Goal: Navigation & Orientation: Go to known website

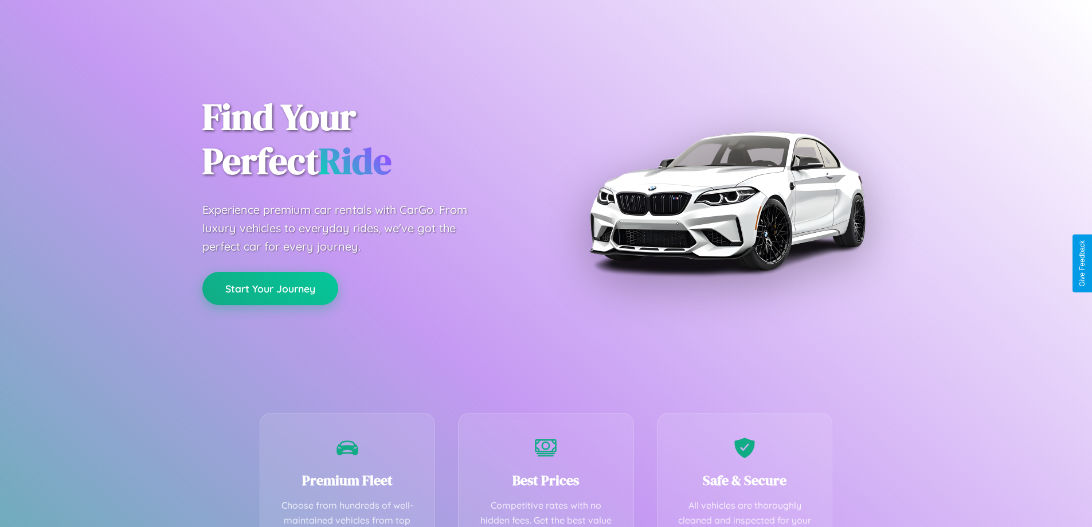
click at [270, 288] on button "Start Your Journey" at bounding box center [270, 288] width 136 height 33
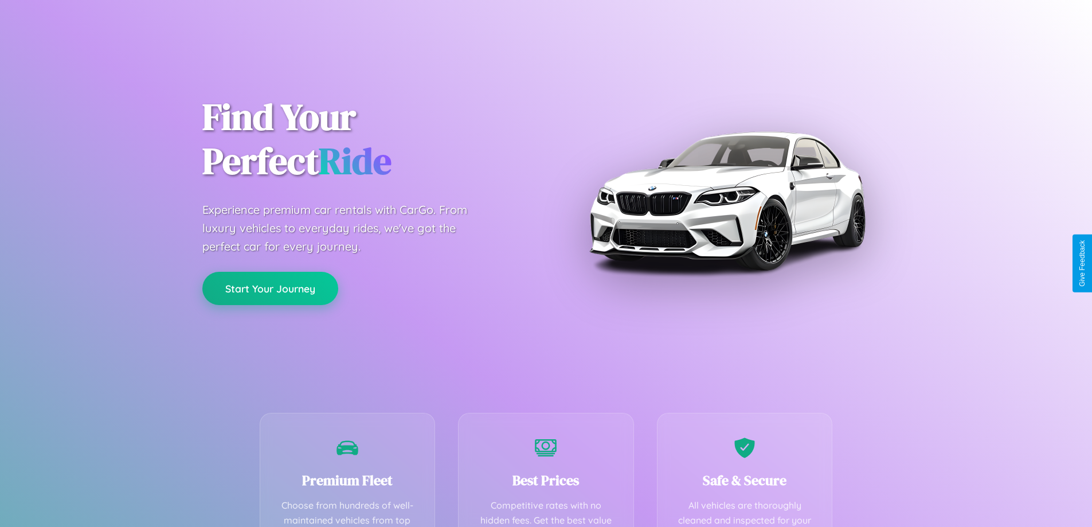
click at [270, 288] on button "Start Your Journey" at bounding box center [270, 288] width 136 height 33
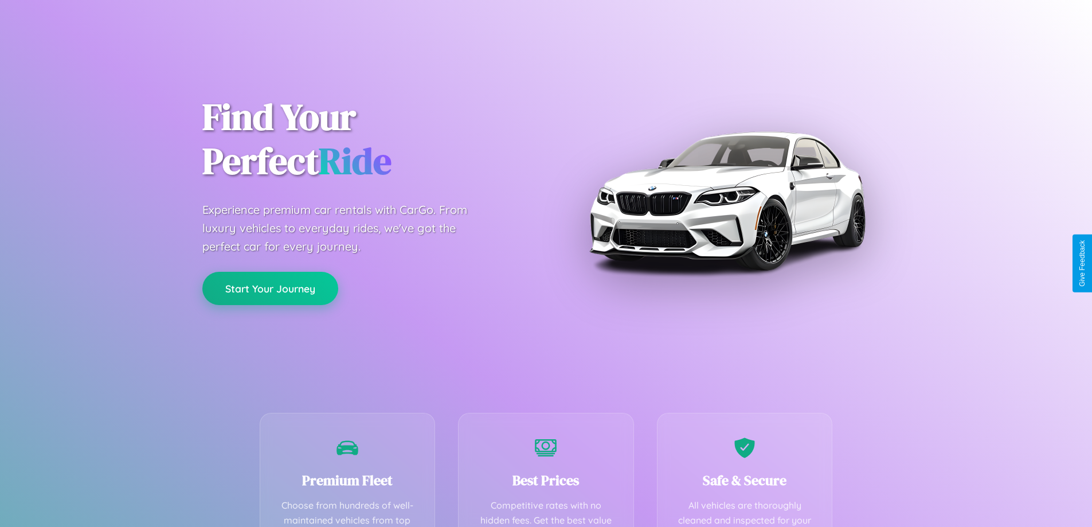
click at [270, 288] on button "Start Your Journey" at bounding box center [270, 288] width 136 height 33
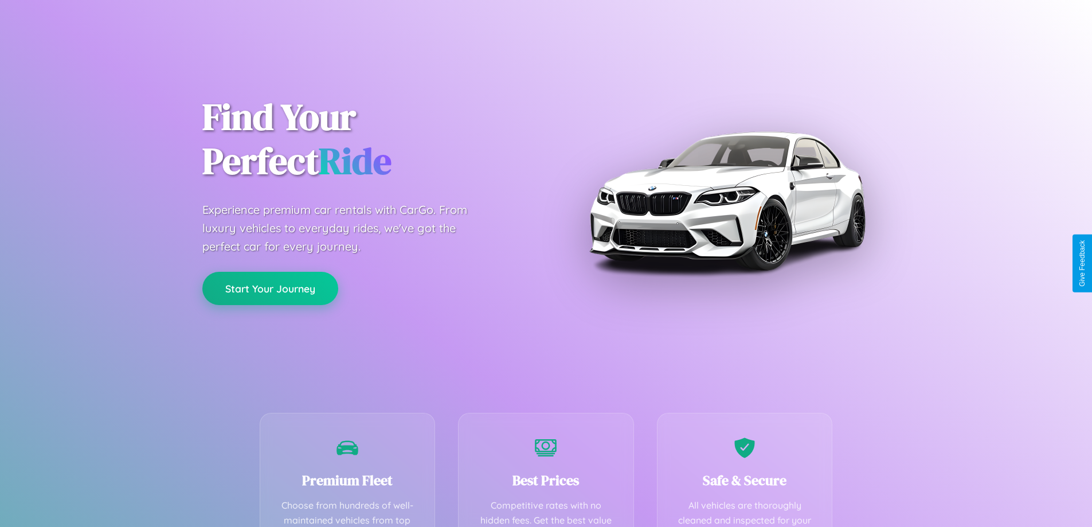
click at [270, 288] on button "Start Your Journey" at bounding box center [270, 288] width 136 height 33
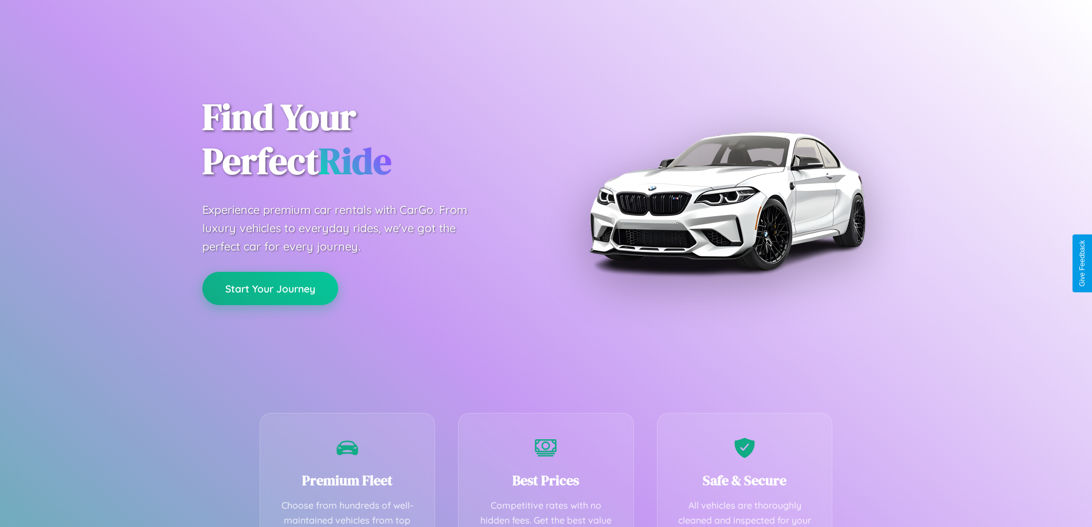
click at [270, 288] on button "Start Your Journey" at bounding box center [270, 288] width 136 height 33
